Goal: Contribute content

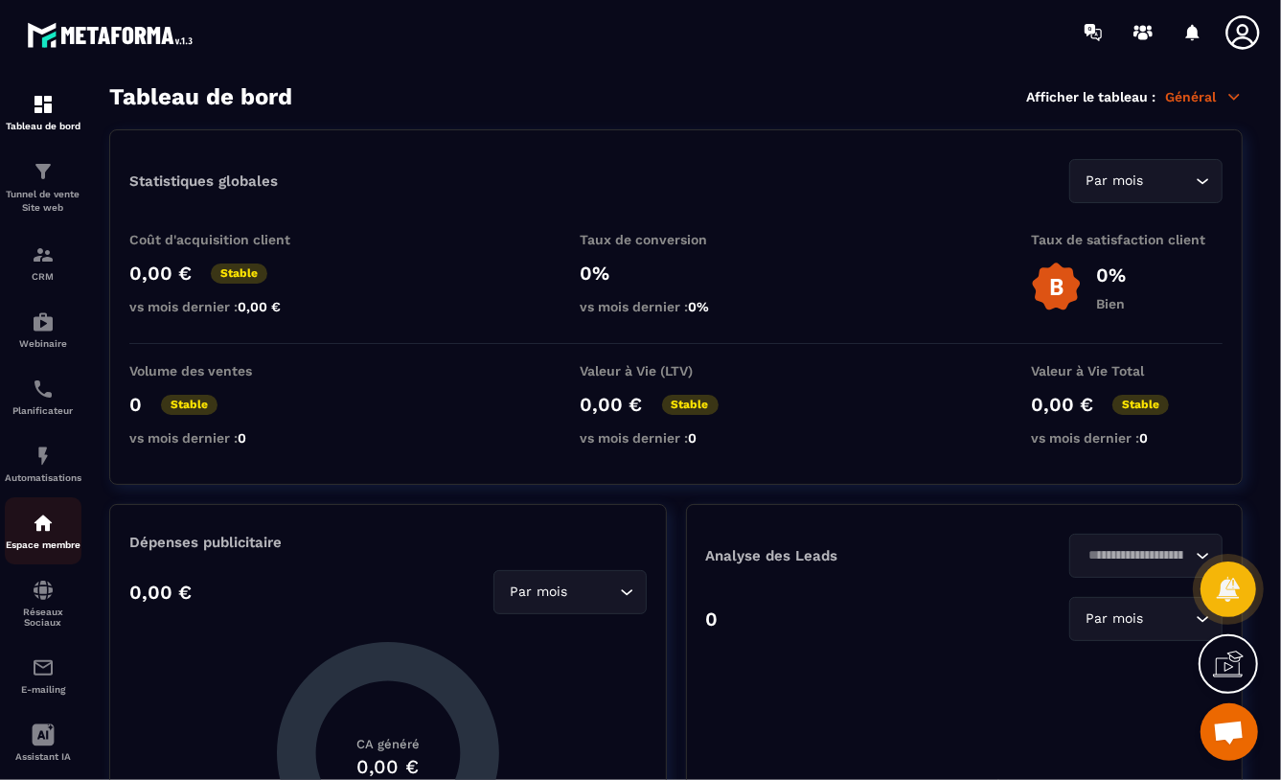
click at [38, 516] on img at bounding box center [43, 523] width 23 height 23
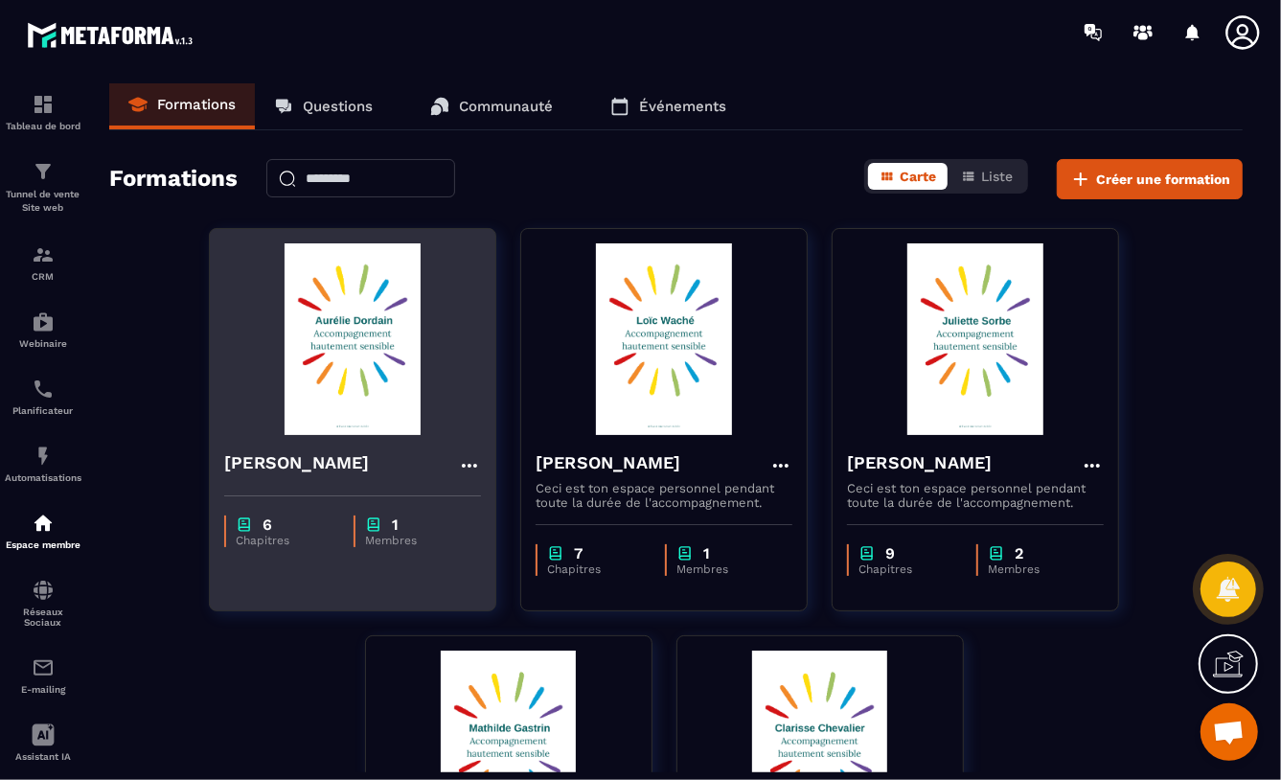
click at [353, 335] on img at bounding box center [352, 339] width 257 height 192
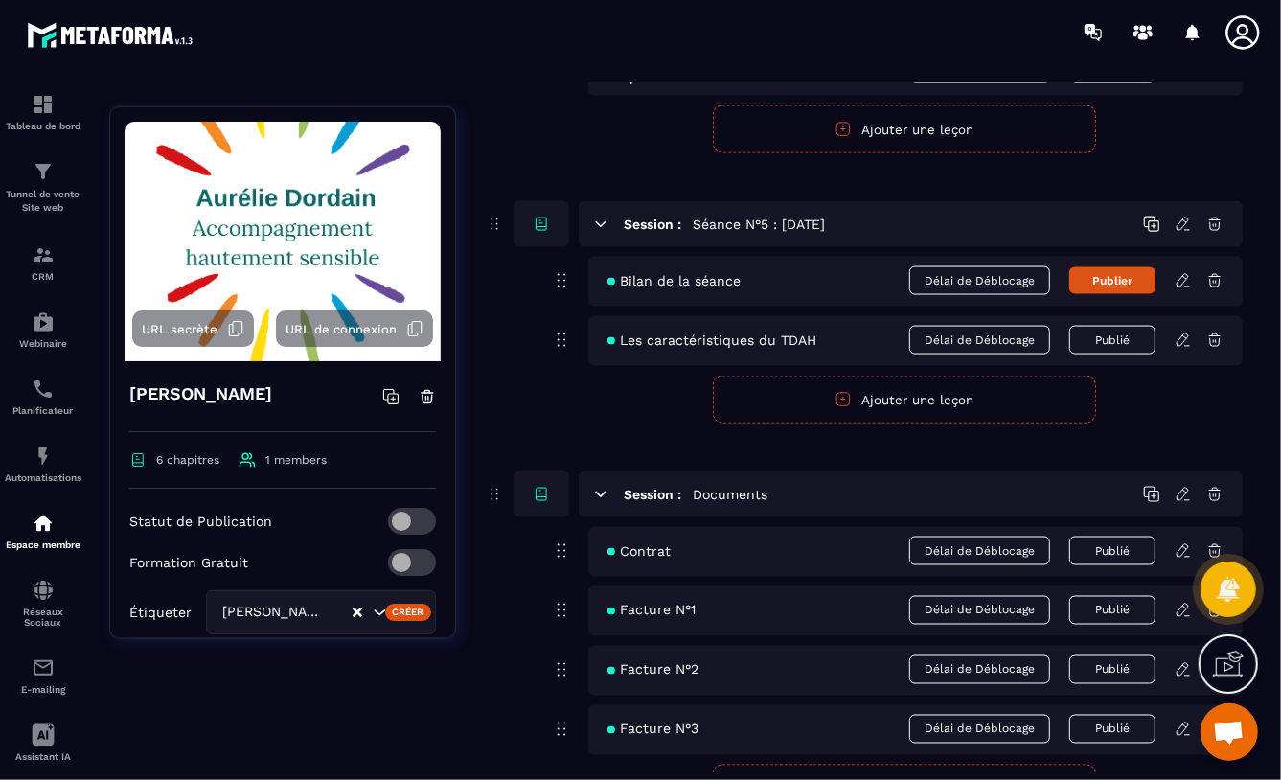
scroll to position [1844, 0]
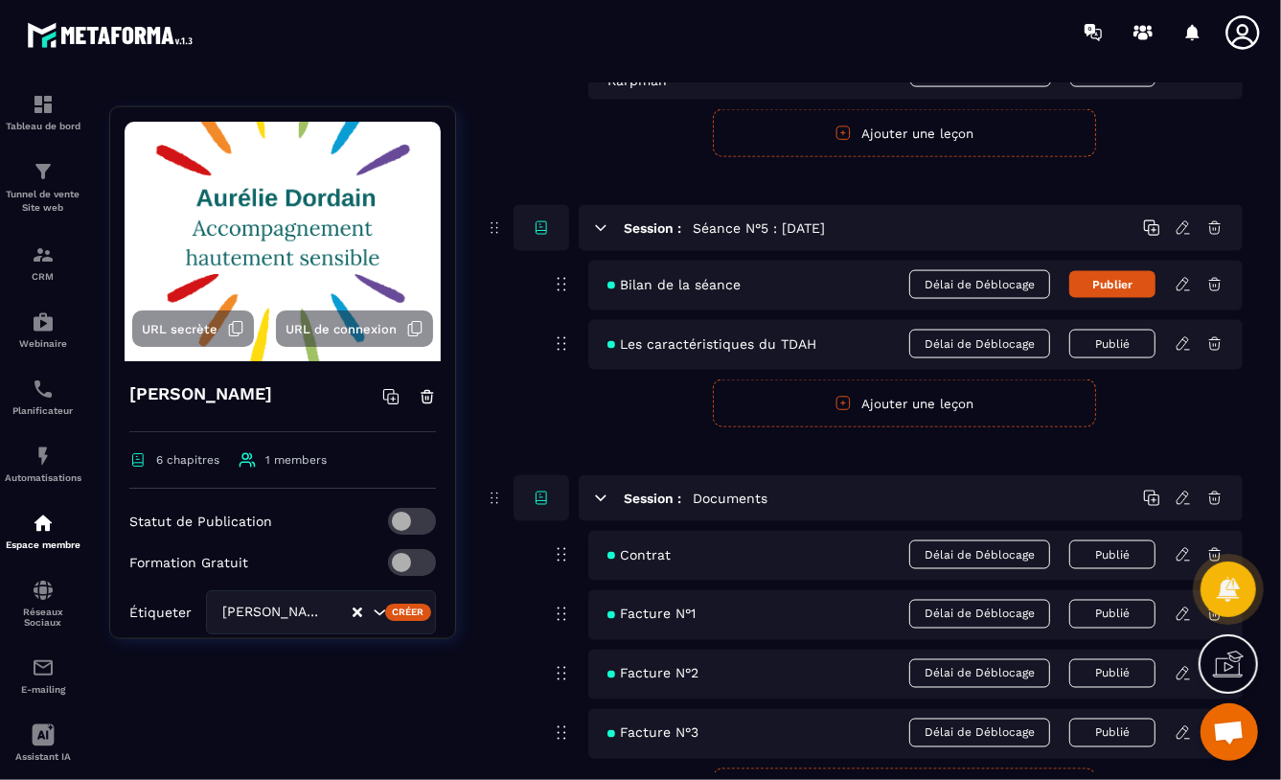
click at [1181, 287] on icon at bounding box center [1183, 284] width 17 height 17
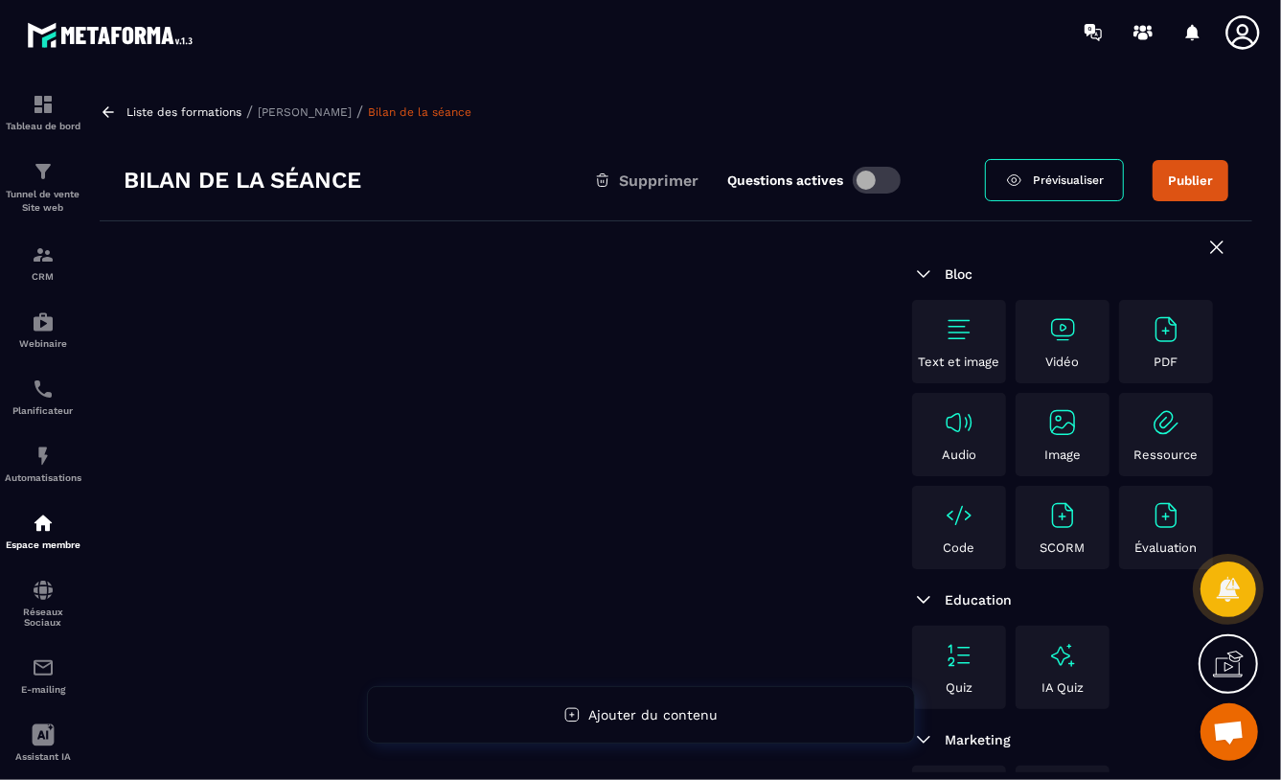
click at [1160, 335] on img at bounding box center [1166, 329] width 31 height 31
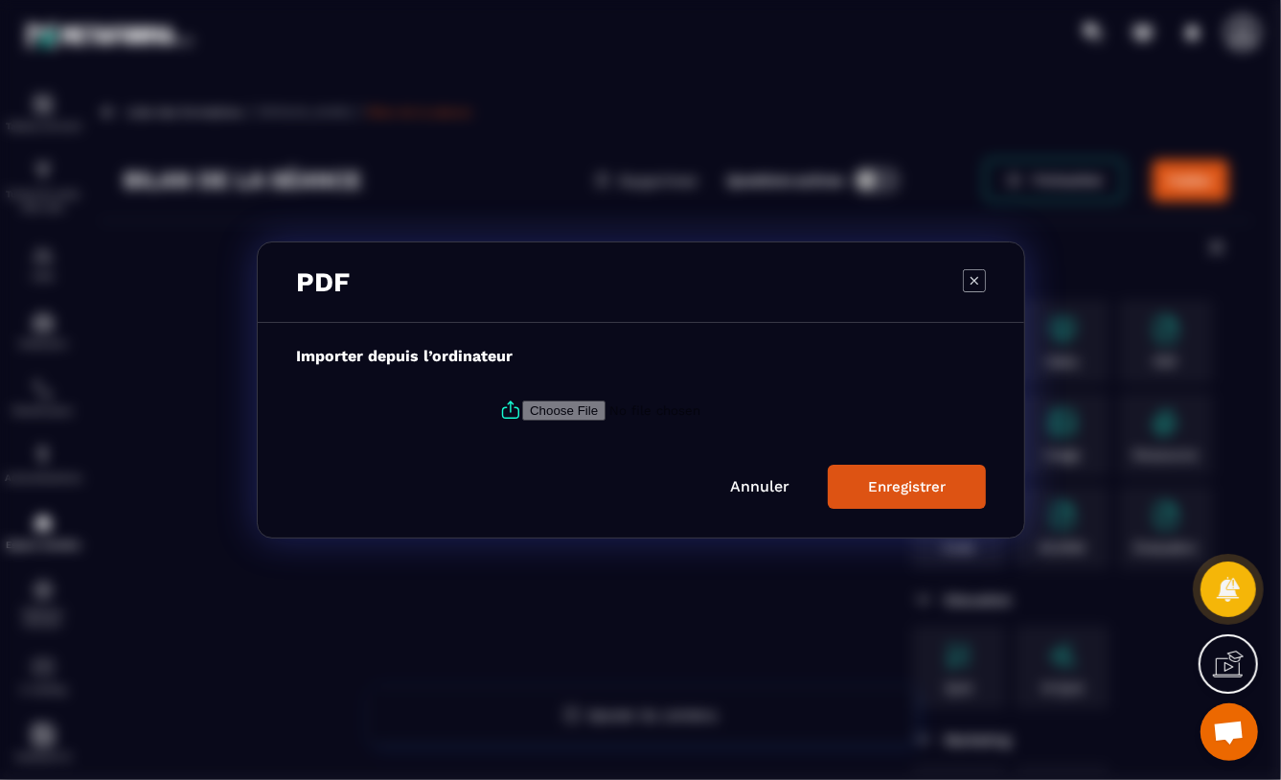
click at [558, 407] on input "Modal window" at bounding box center [652, 411] width 261 height 20
type input "**********"
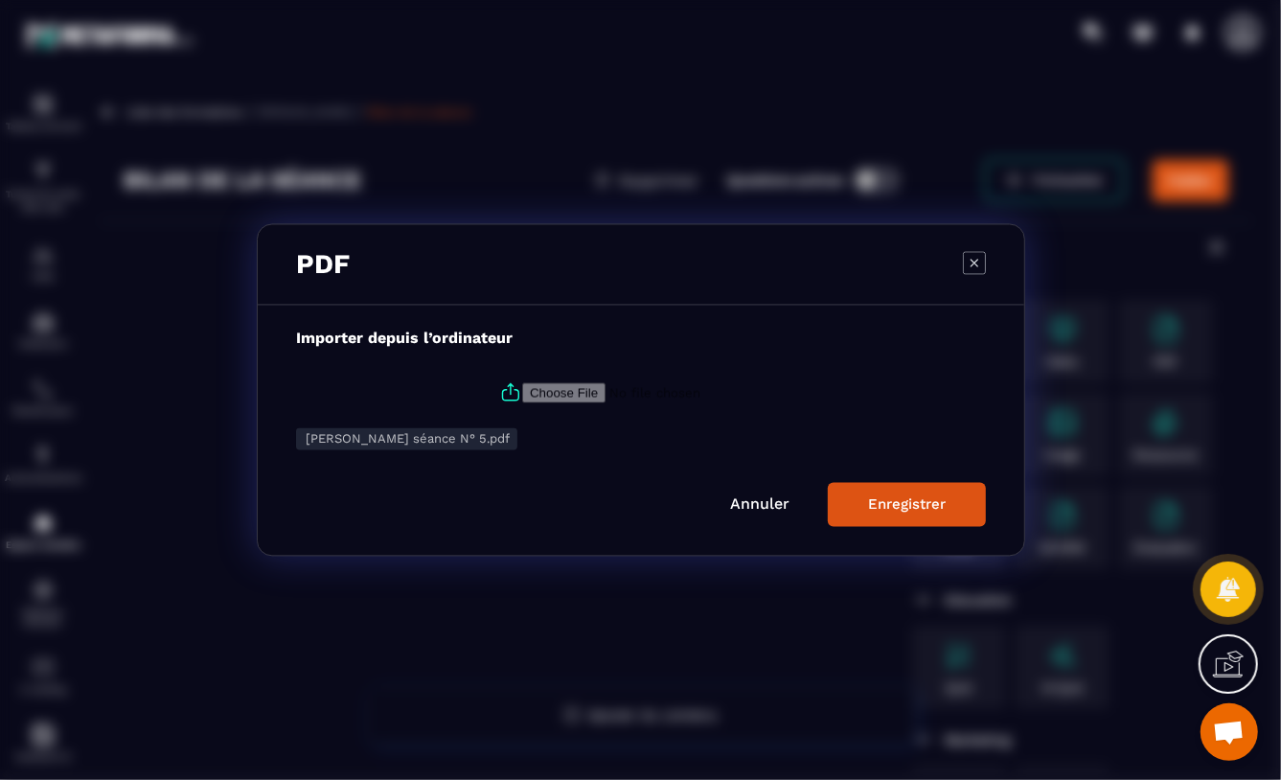
click at [898, 498] on div "Enregistrer" at bounding box center [907, 504] width 78 height 17
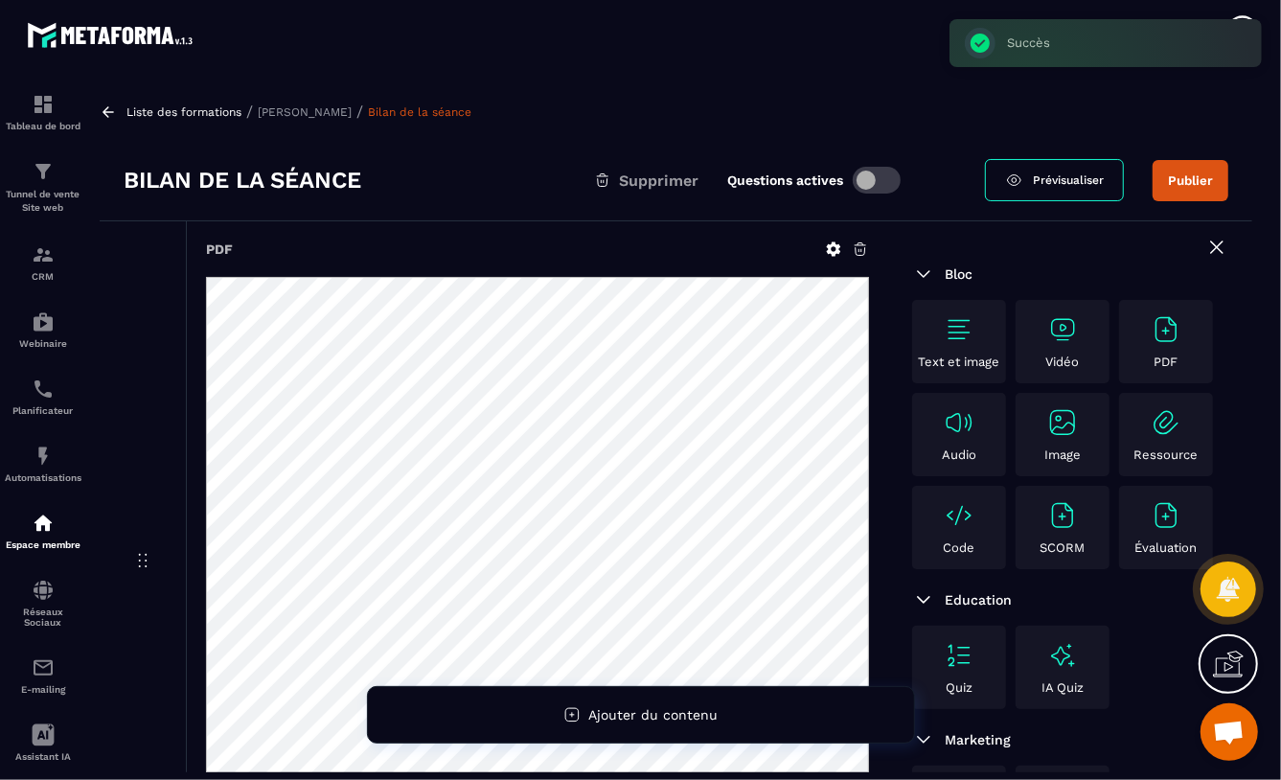
click at [883, 174] on span at bounding box center [877, 180] width 48 height 27
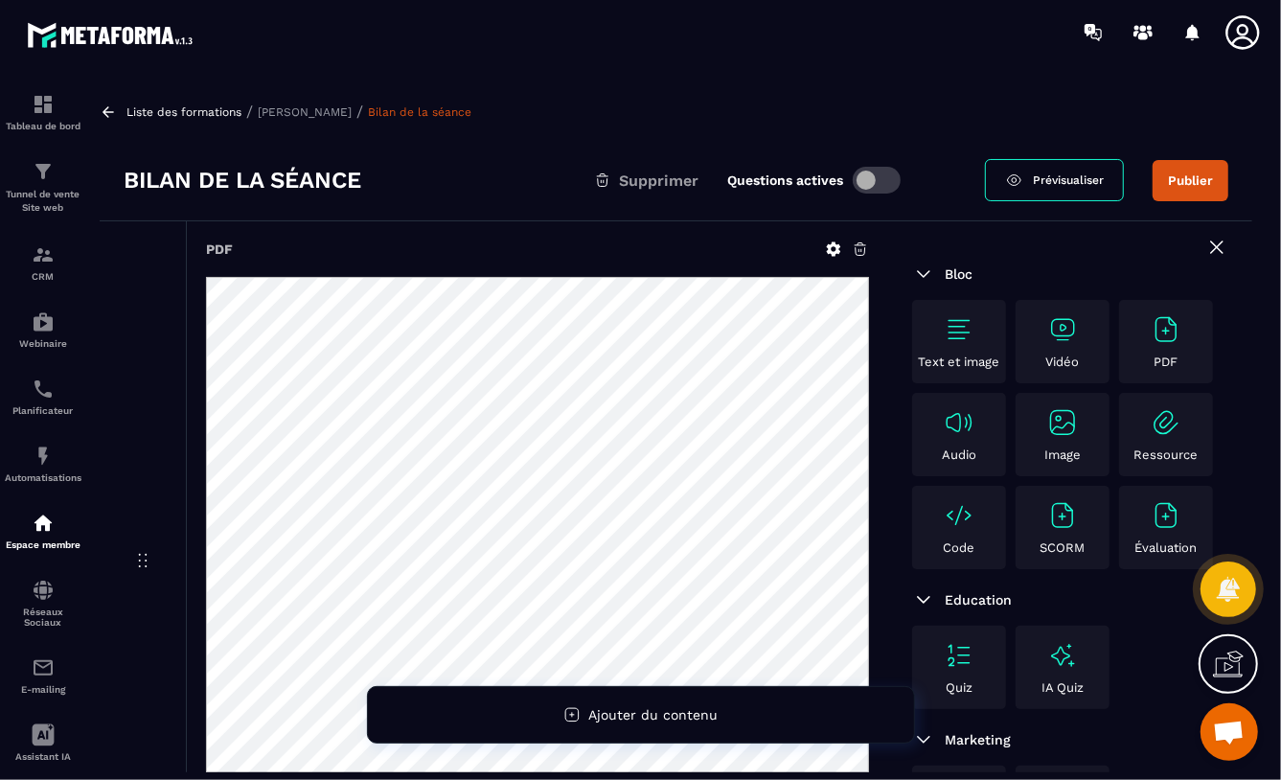
click at [860, 248] on icon at bounding box center [860, 249] width 17 height 17
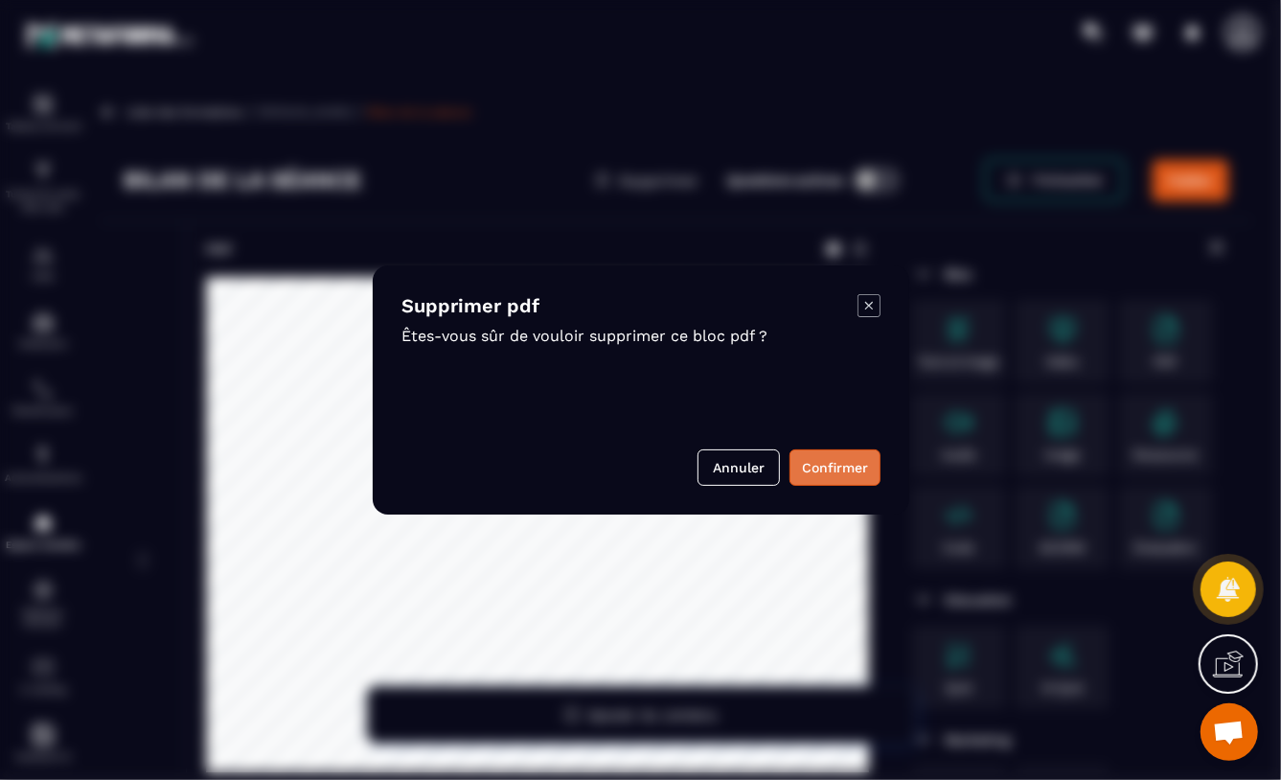
click at [843, 467] on button "Confirmer" at bounding box center [835, 467] width 91 height 36
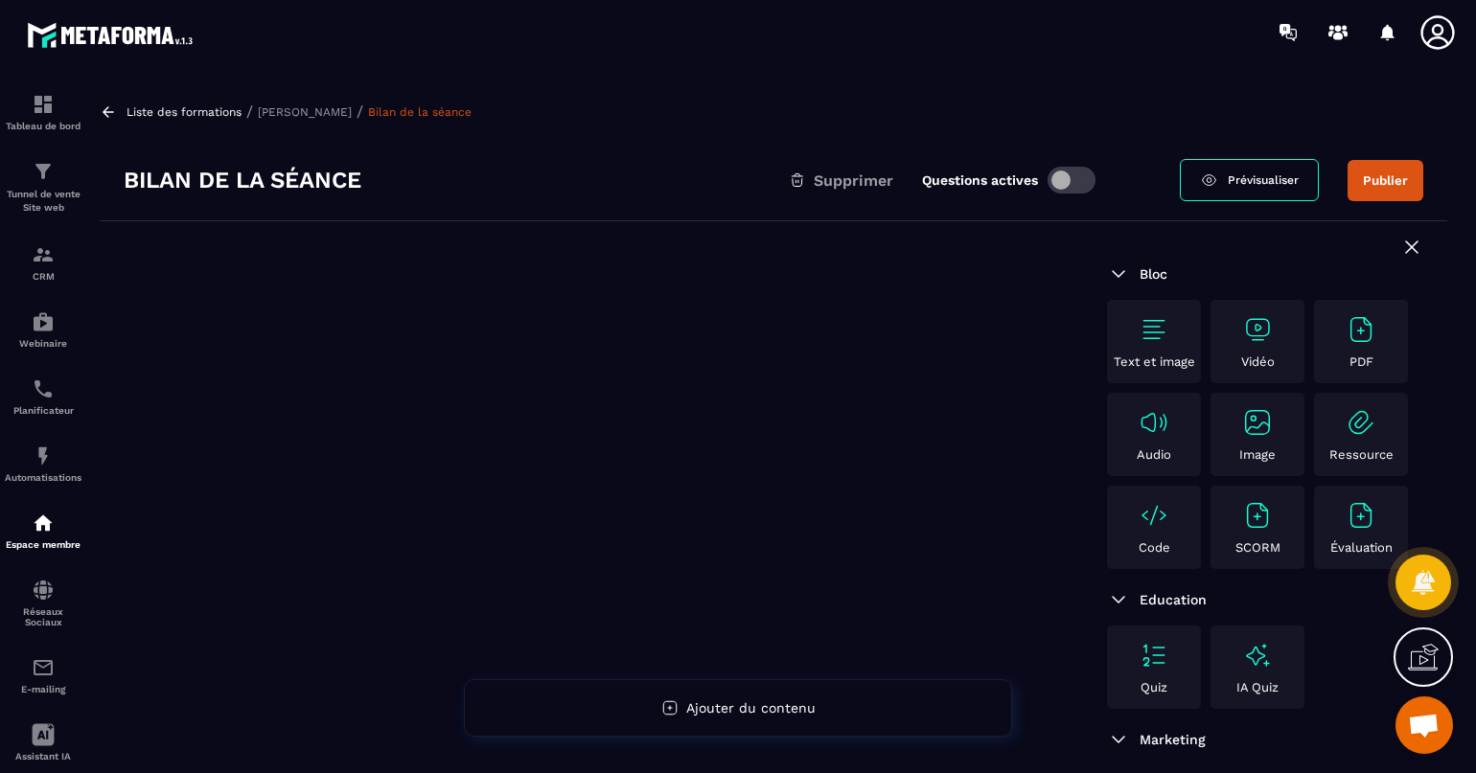
click at [1280, 336] on img at bounding box center [1360, 329] width 31 height 31
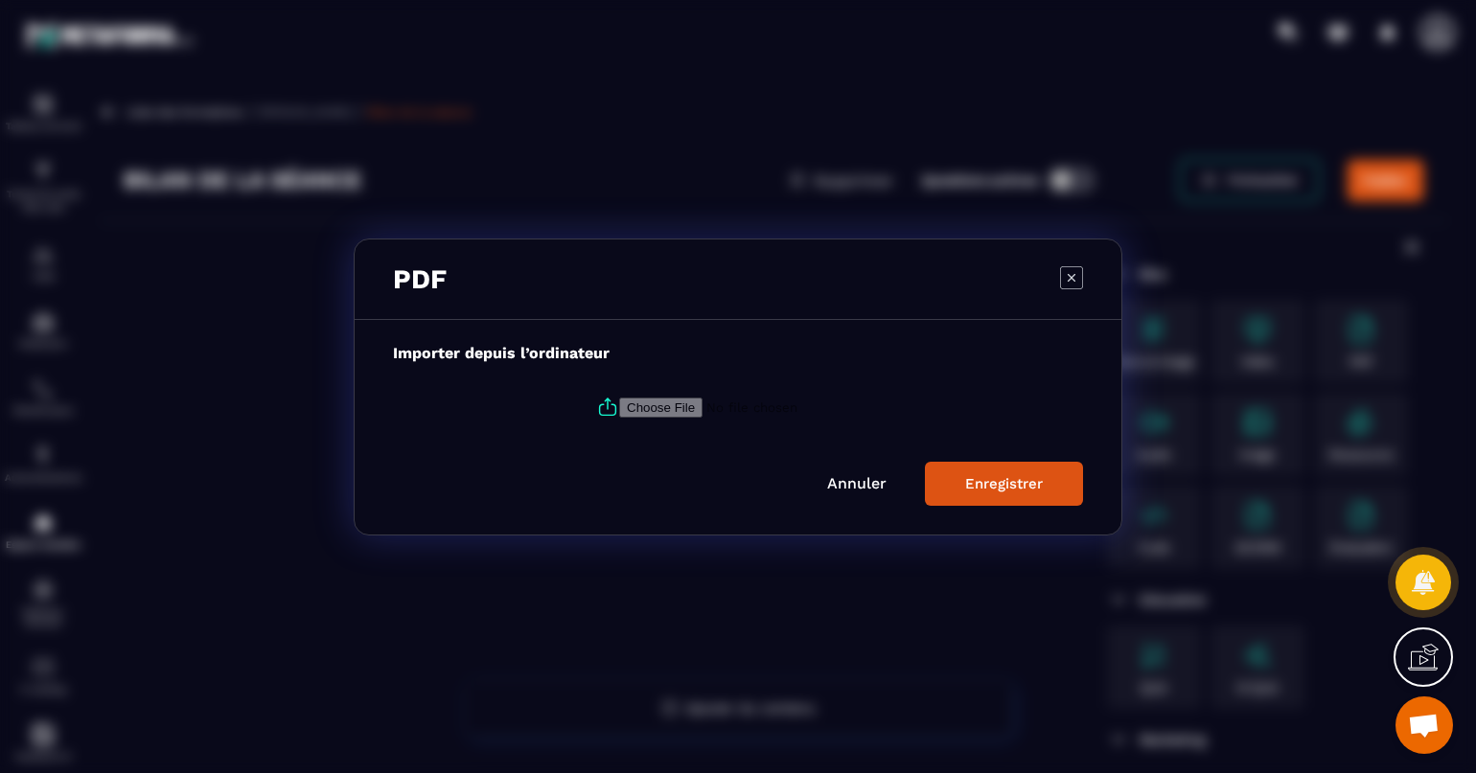
click at [624, 404] on input "Modal window" at bounding box center [749, 407] width 261 height 20
type input "**********"
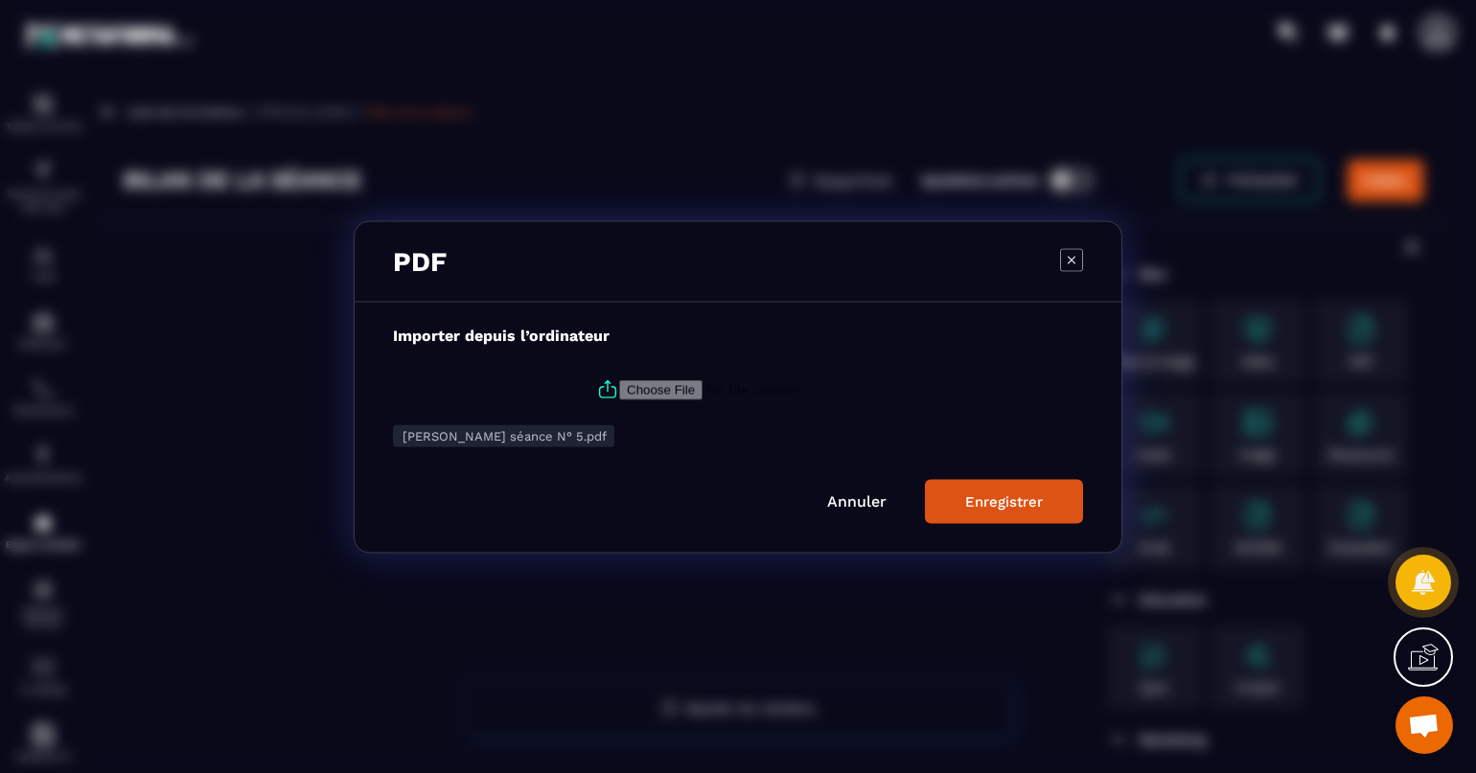
click at [996, 496] on div "Enregistrer" at bounding box center [1004, 501] width 78 height 17
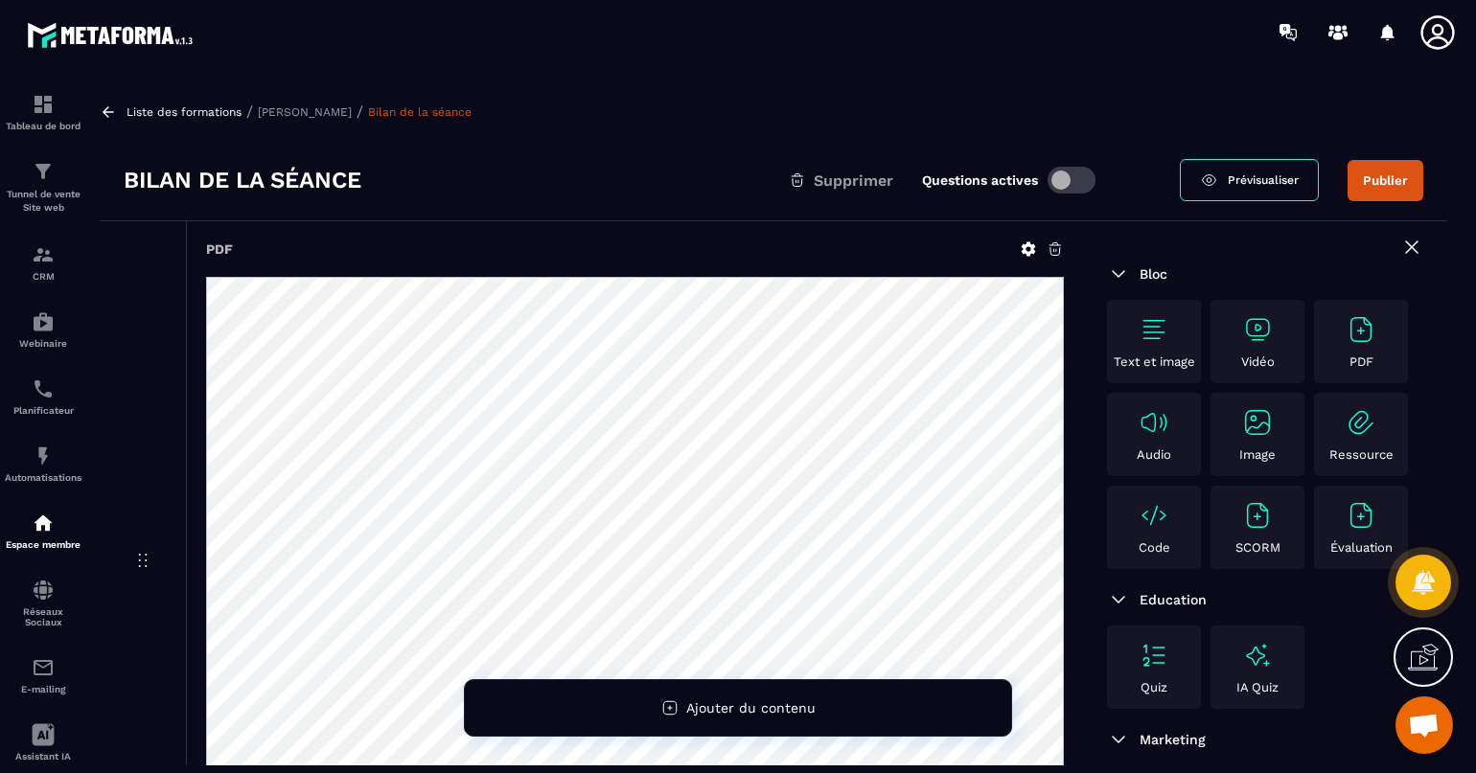
click at [1280, 174] on button "Publier" at bounding box center [1385, 180] width 76 height 41
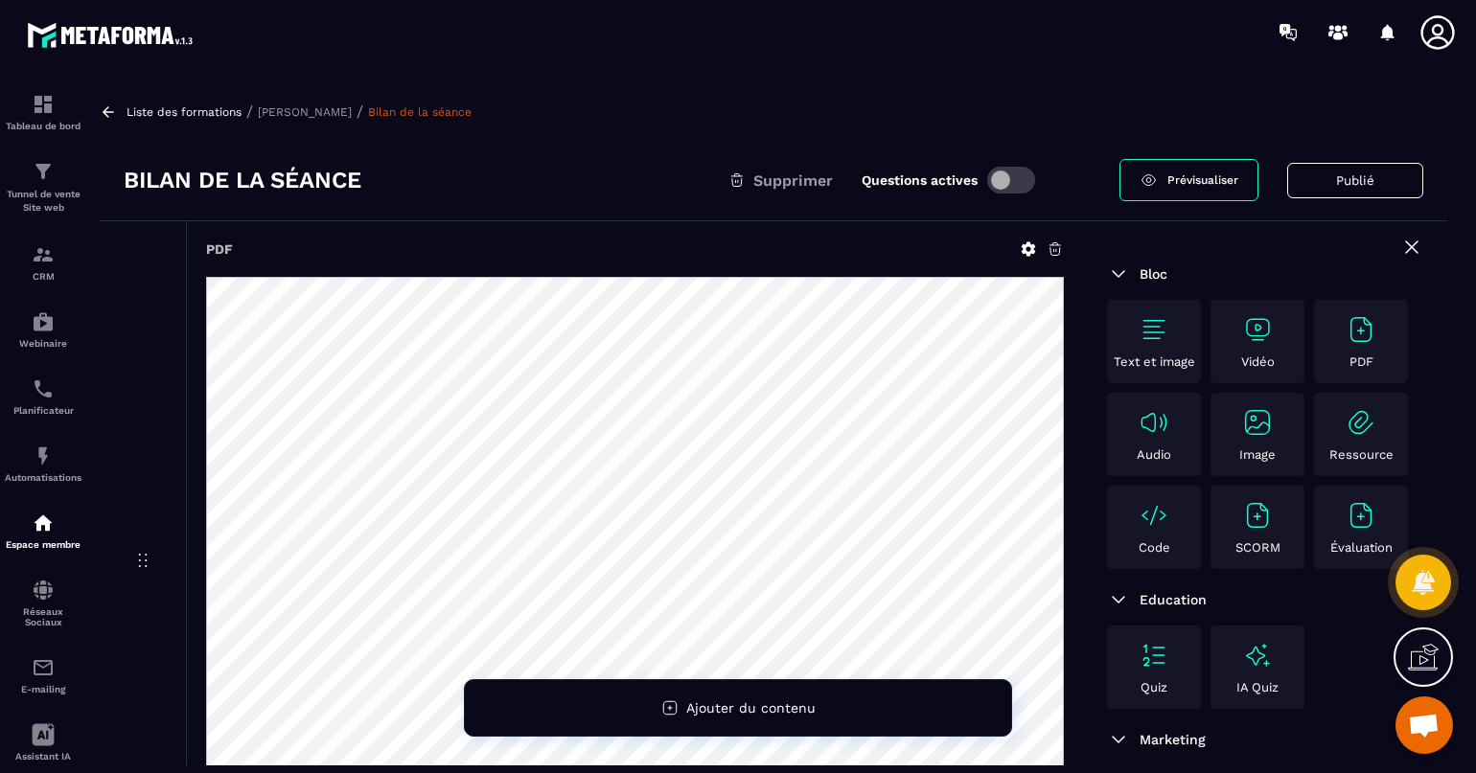
click at [1200, 182] on span "Prévisualiser" at bounding box center [1202, 179] width 71 height 13
click at [289, 109] on p "[PERSON_NAME]" at bounding box center [305, 111] width 94 height 13
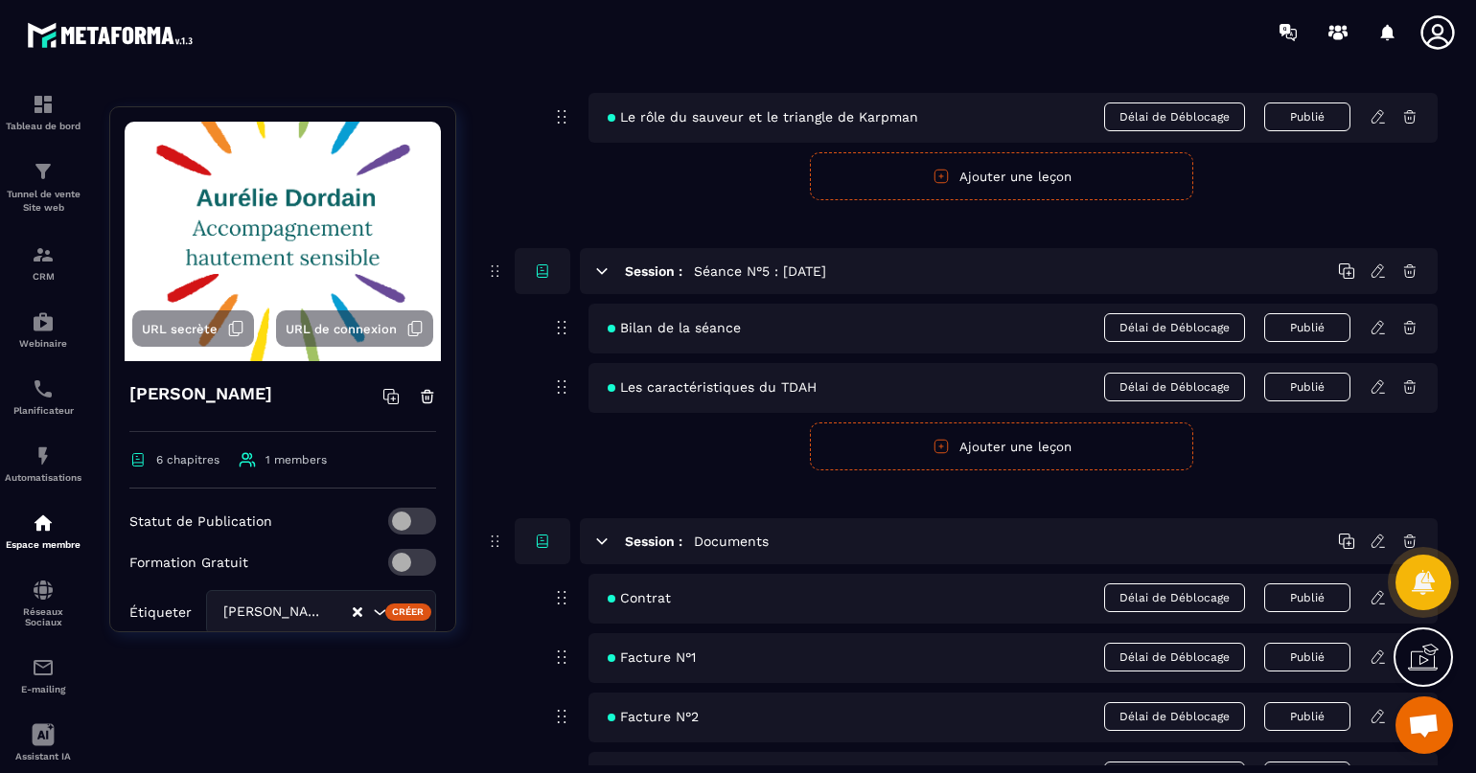
scroll to position [1943, 0]
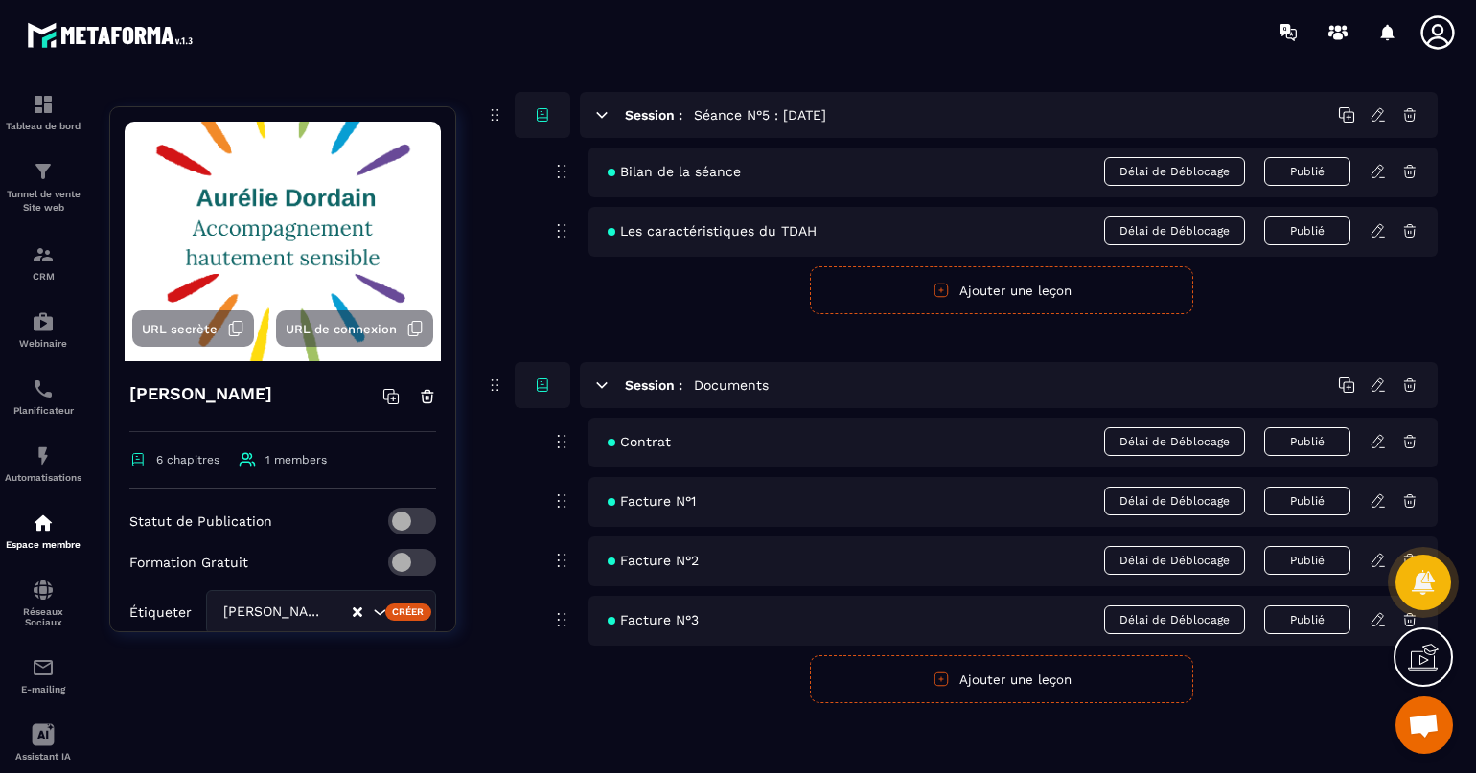
click at [1006, 674] on button "Ajouter une leçon" at bounding box center [1001, 679] width 383 height 48
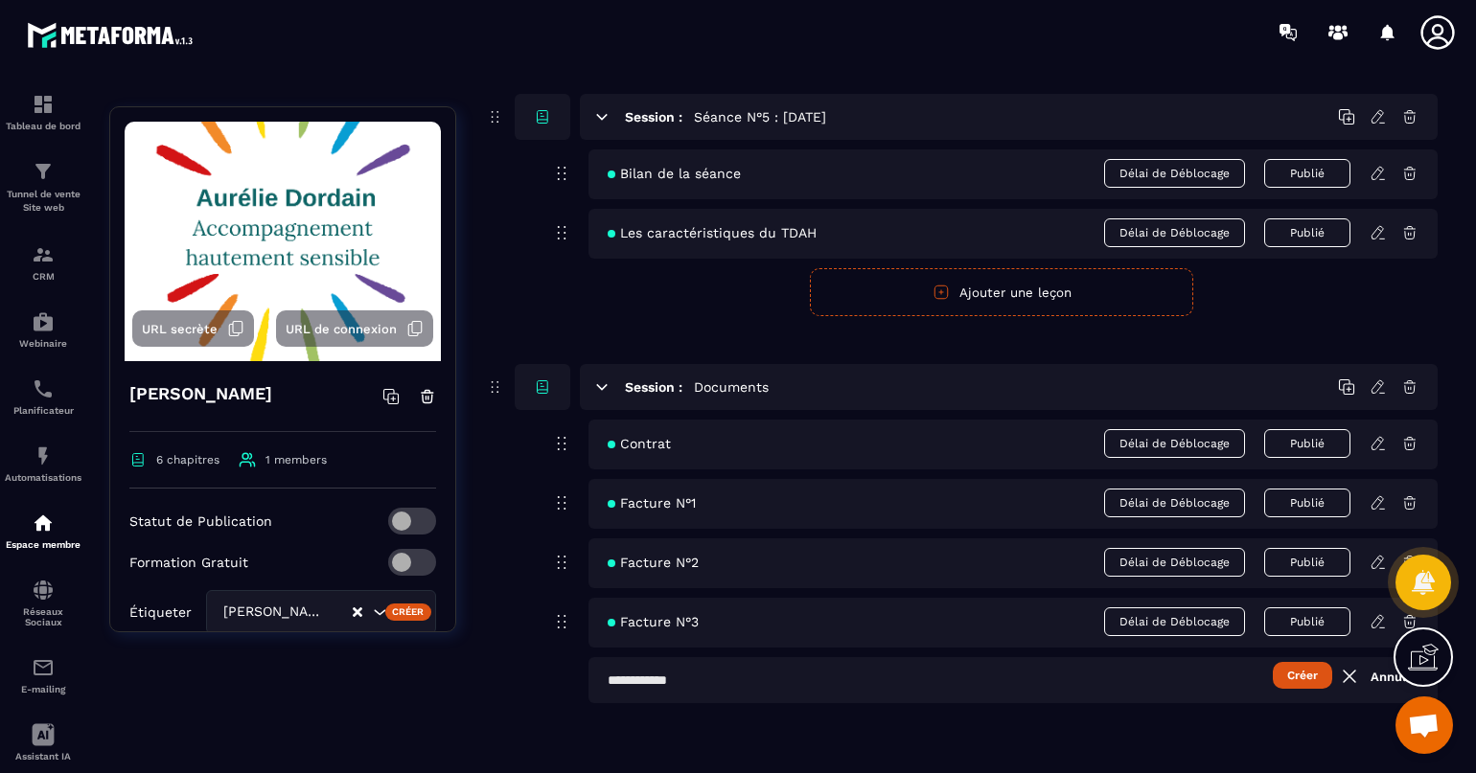
click at [609, 678] on input "text" at bounding box center [1012, 680] width 849 height 46
type input "**********"
click at [1280, 663] on button "Créer" at bounding box center [1302, 675] width 59 height 27
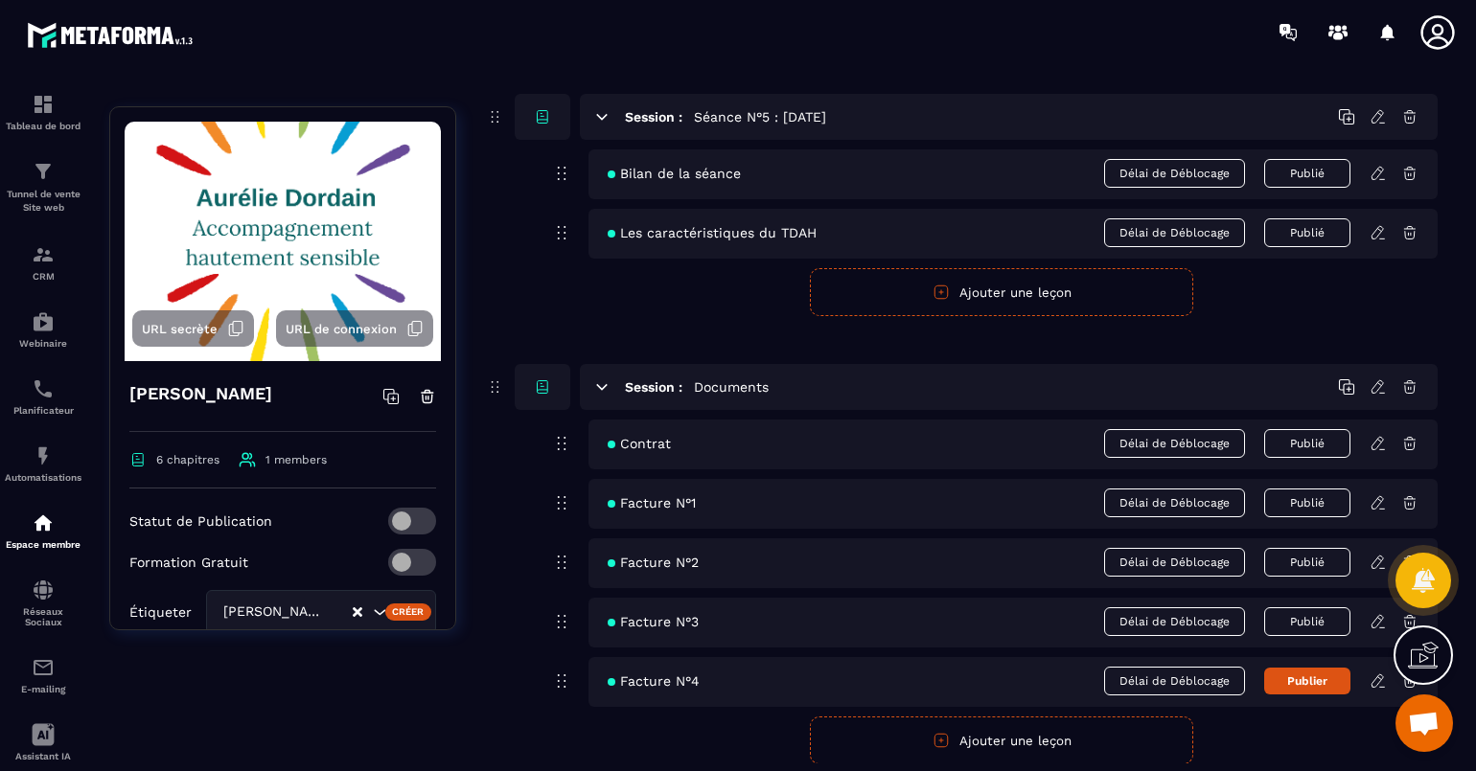
click at [1280, 673] on icon at bounding box center [1377, 681] width 17 height 17
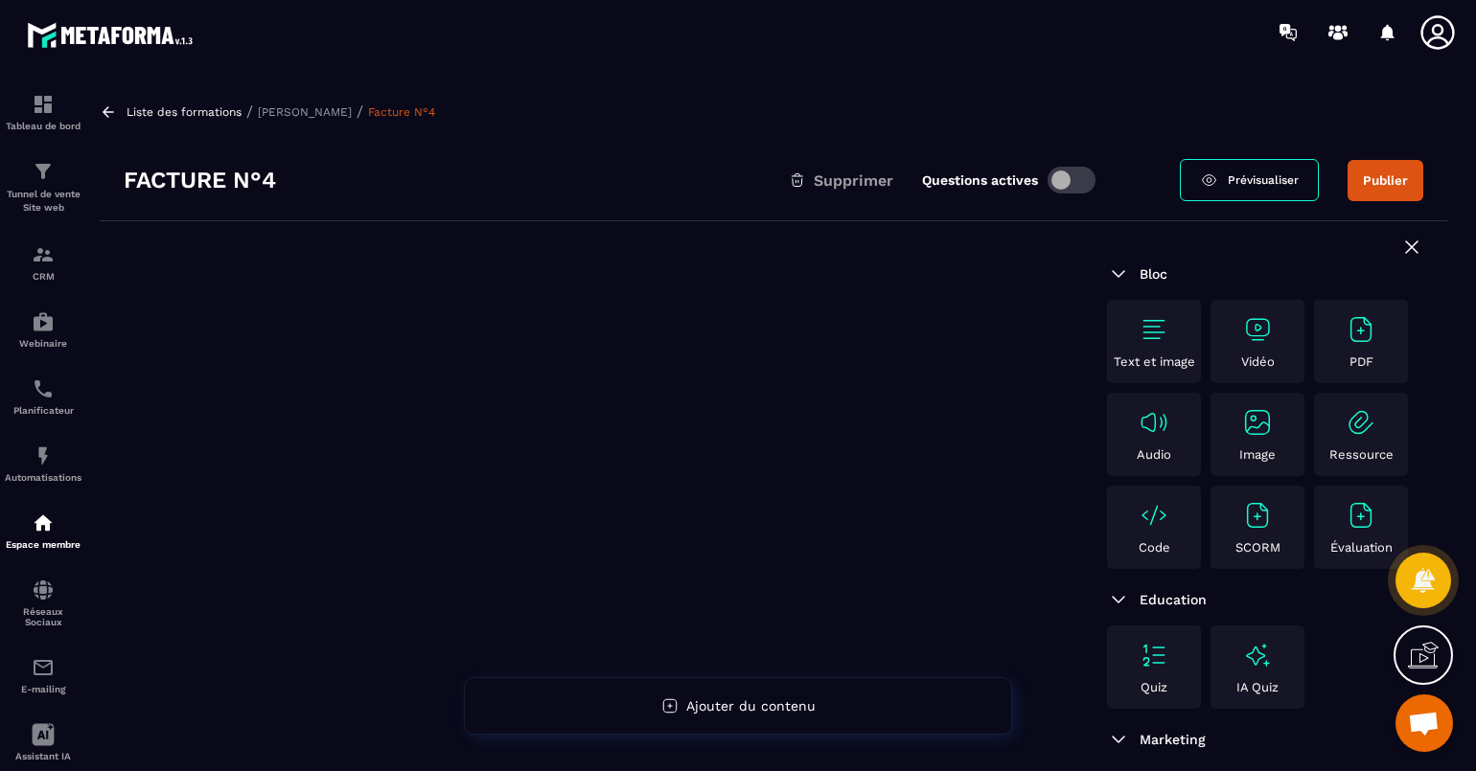
click at [1248, 438] on div "Image" at bounding box center [1257, 434] width 84 height 55
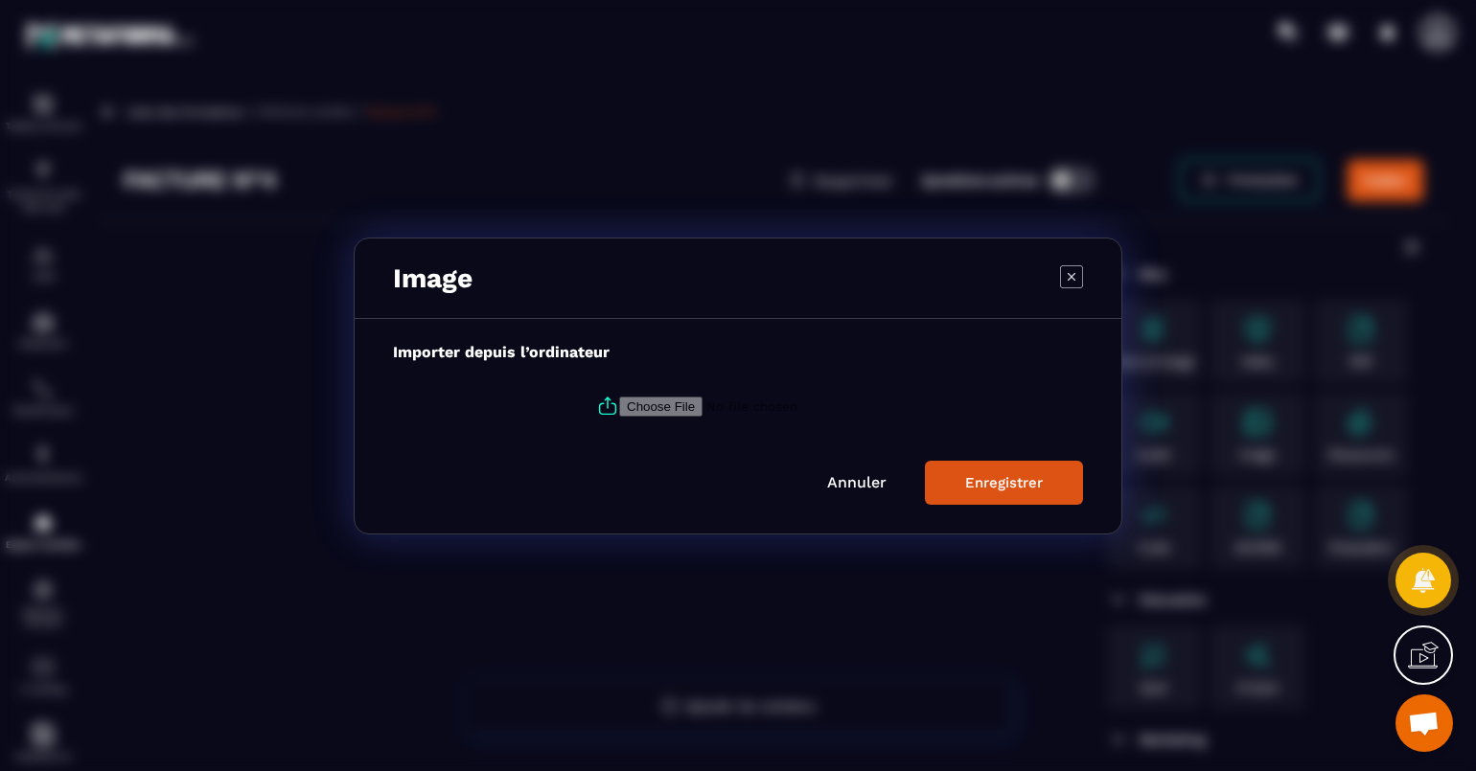
click at [669, 403] on input "Modal window" at bounding box center [749, 406] width 261 height 20
type input "**********"
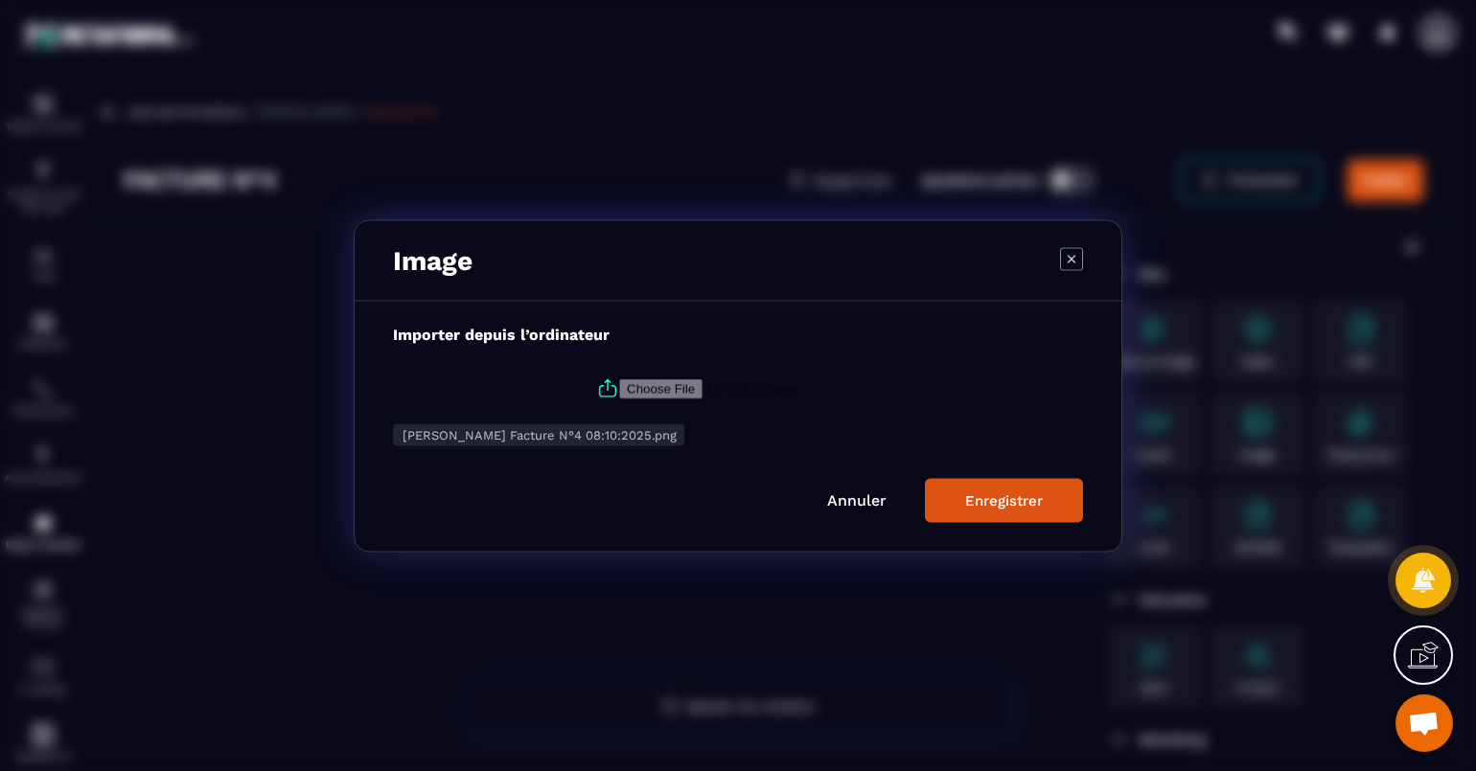
click at [1004, 503] on div "Enregistrer" at bounding box center [1004, 500] width 78 height 17
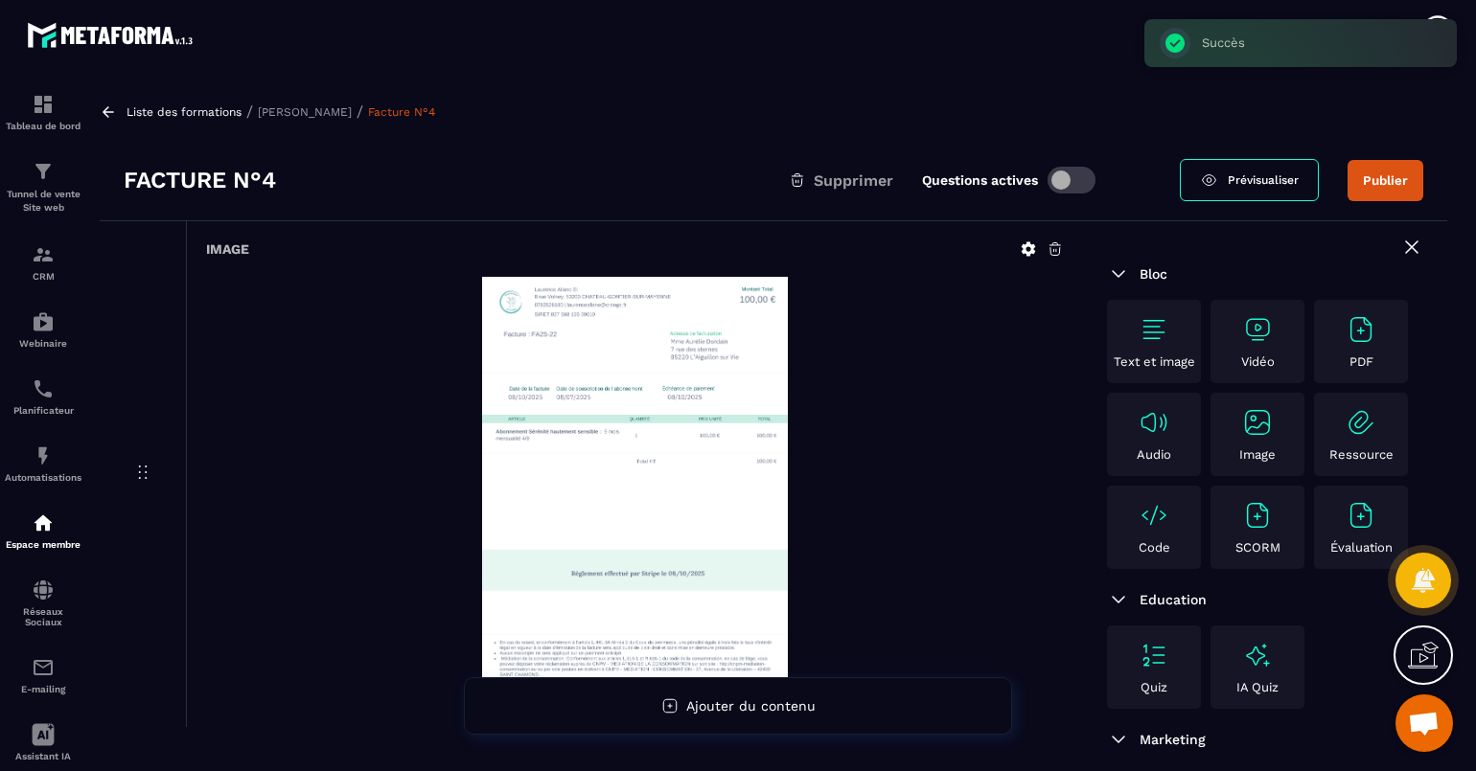
click at [1072, 180] on span at bounding box center [1071, 180] width 48 height 27
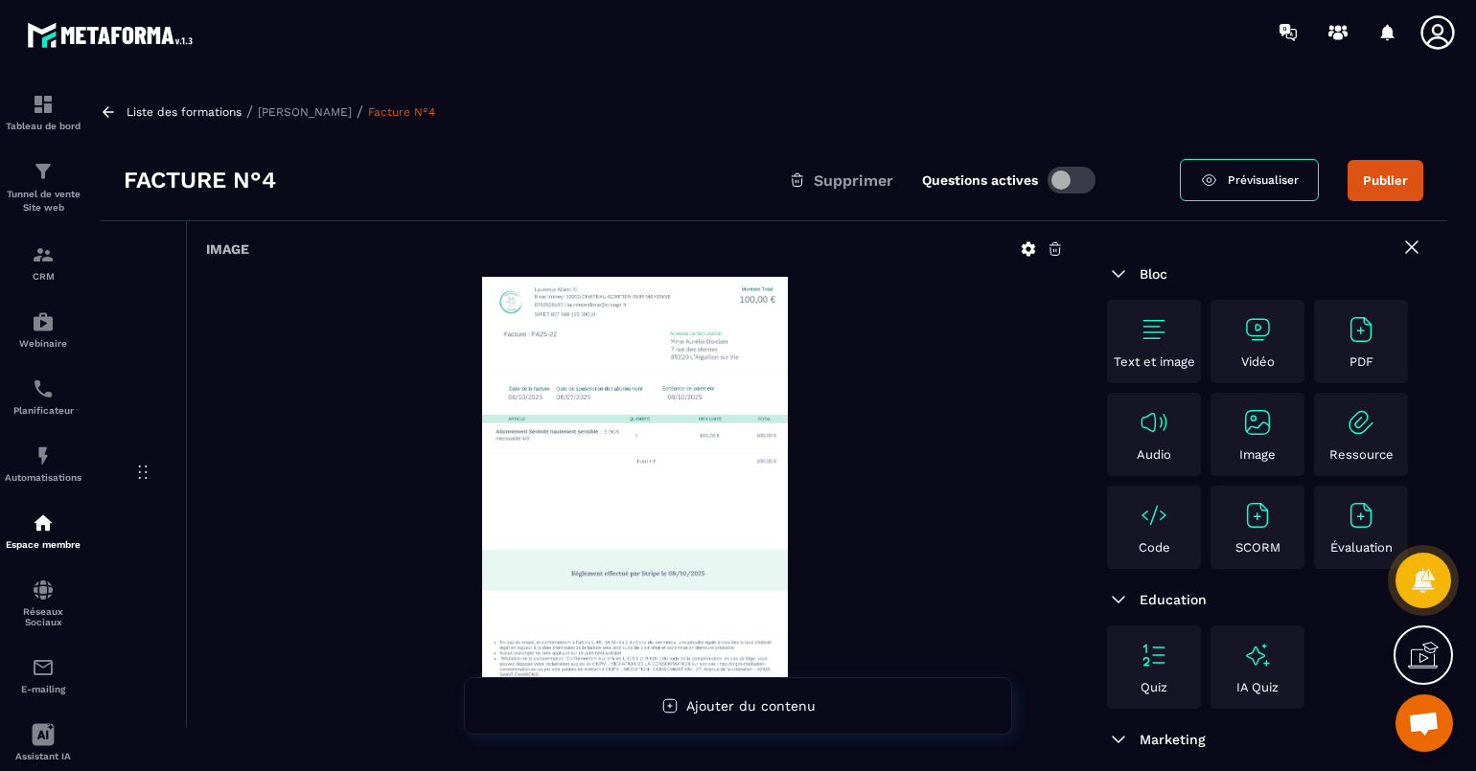
click at [1227, 180] on span "Prévisualiser" at bounding box center [1262, 179] width 71 height 13
click at [1280, 179] on button "Publier" at bounding box center [1385, 180] width 76 height 41
